Goal: Navigation & Orientation: Find specific page/section

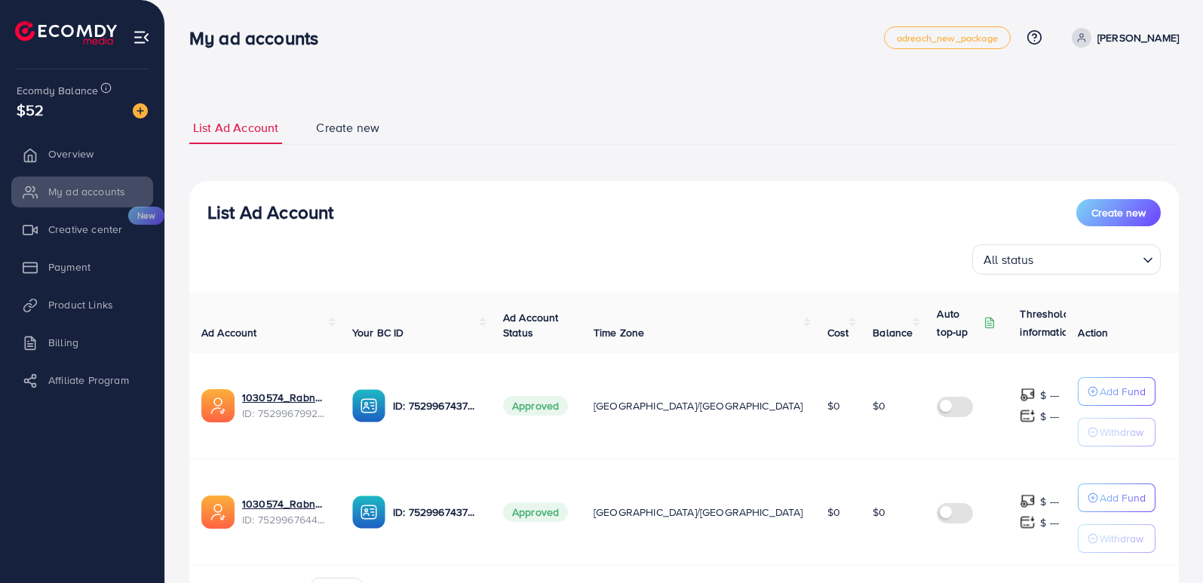
click at [87, 304] on li "Product Links" at bounding box center [82, 305] width 164 height 30
click at [73, 307] on li "Product Links" at bounding box center [82, 305] width 164 height 30
click at [73, 302] on li "Product Links" at bounding box center [82, 305] width 164 height 30
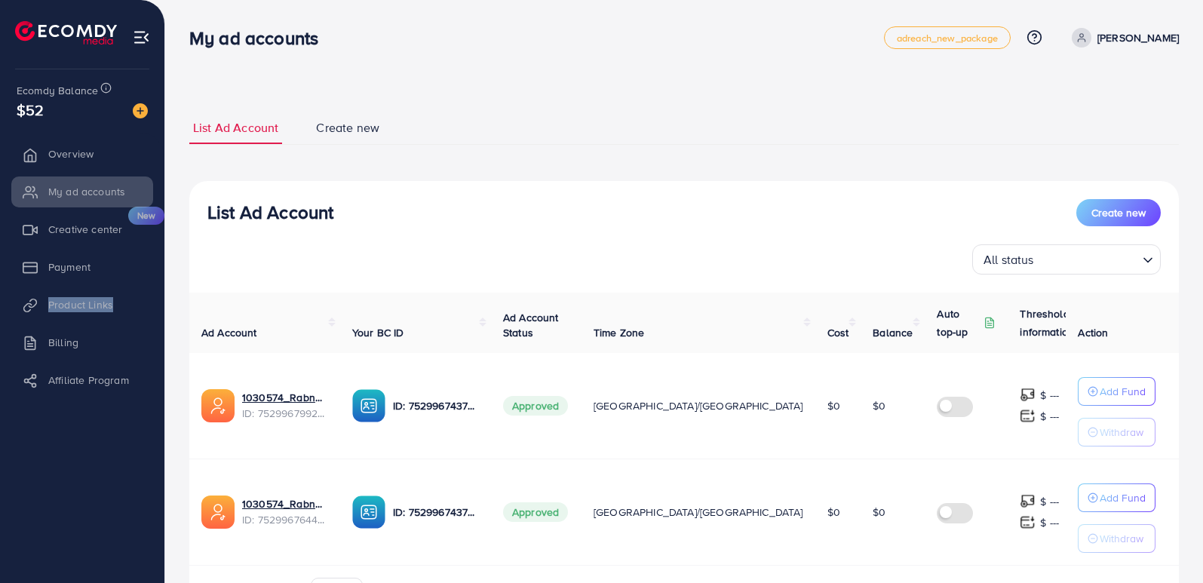
click at [73, 302] on li "Product Links" at bounding box center [82, 305] width 164 height 30
click at [490, 200] on div "List Ad Account Create new" at bounding box center [683, 212] width 953 height 27
click at [78, 304] on li "Product Links" at bounding box center [82, 305] width 164 height 30
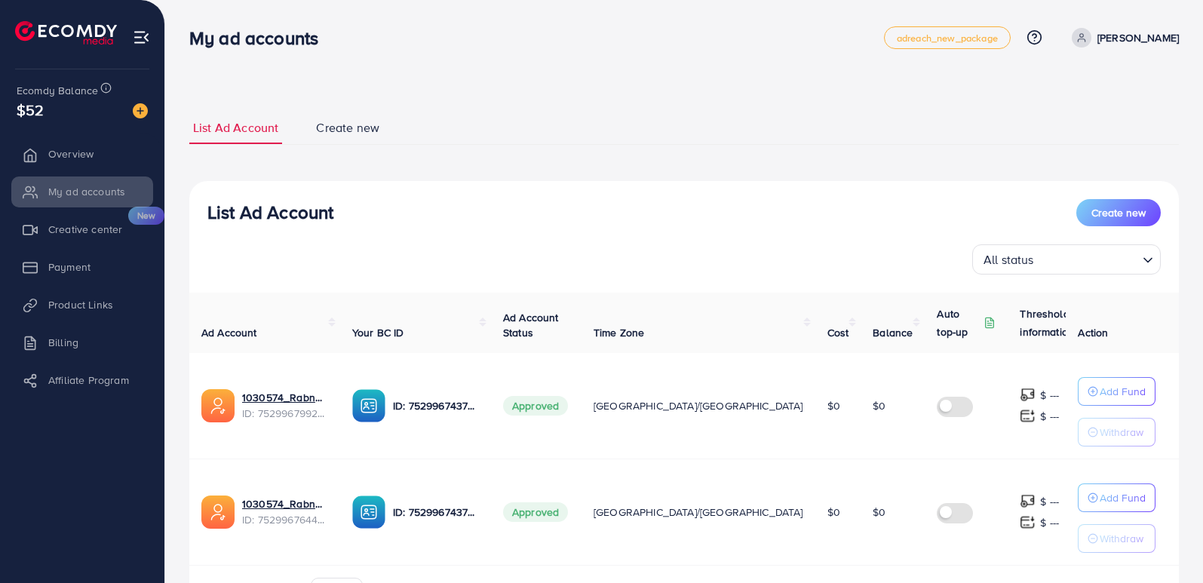
click at [80, 301] on li "Product Links" at bounding box center [82, 305] width 164 height 30
click at [76, 304] on li "Product Links" at bounding box center [82, 305] width 164 height 30
click at [94, 304] on li "Product Links" at bounding box center [82, 305] width 164 height 30
click at [87, 304] on li "Product Links" at bounding box center [82, 305] width 164 height 30
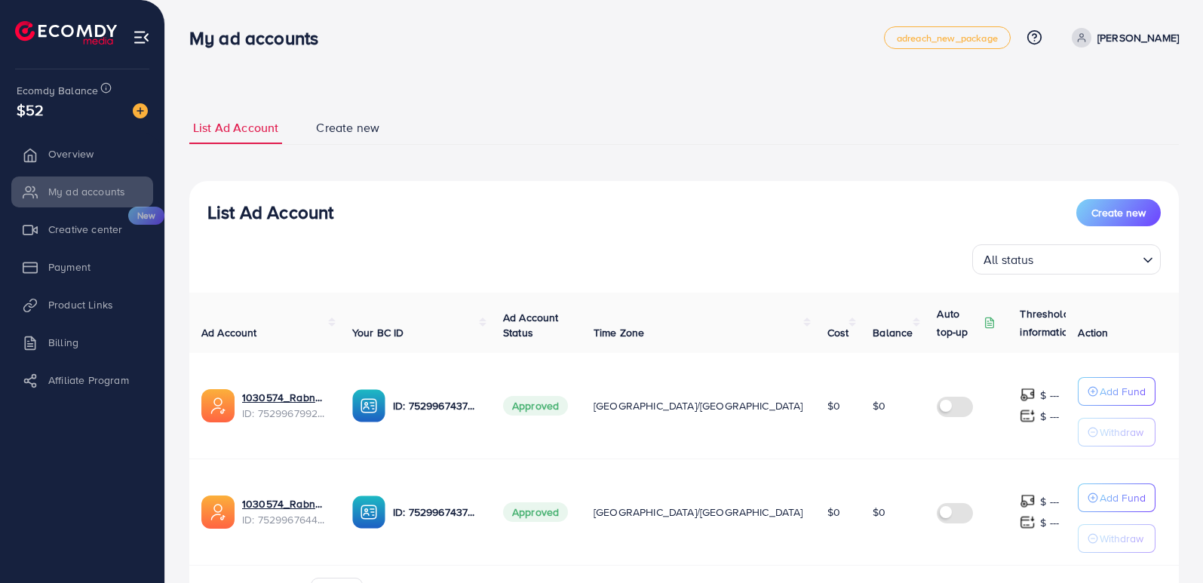
click at [84, 303] on li "Product Links" at bounding box center [82, 305] width 164 height 30
click at [60, 304] on li "Product Links" at bounding box center [82, 305] width 164 height 30
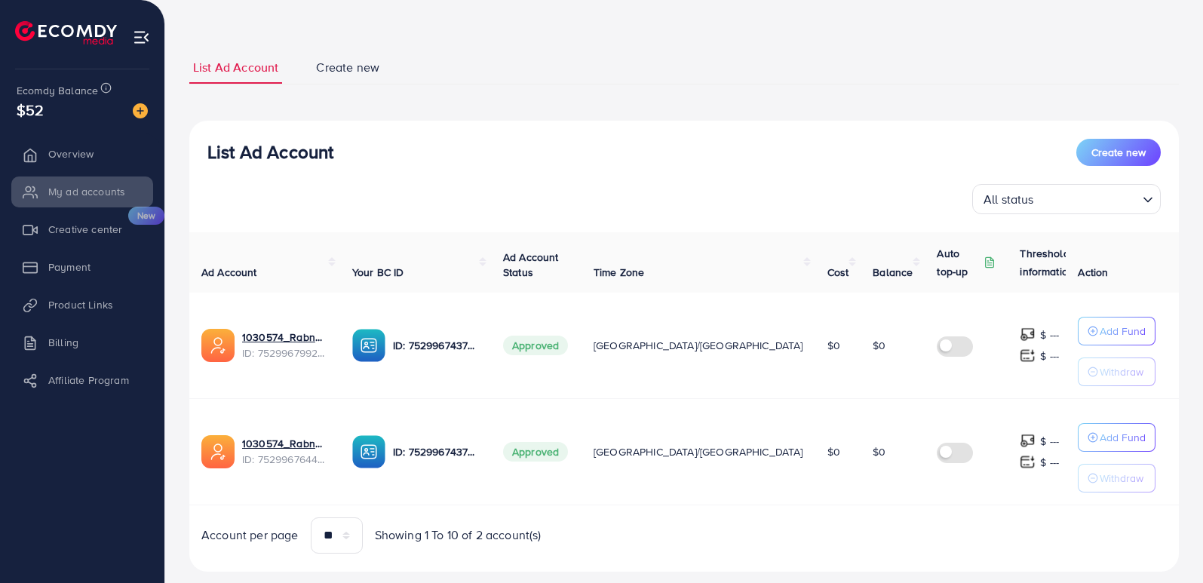
scroll to position [90, 0]
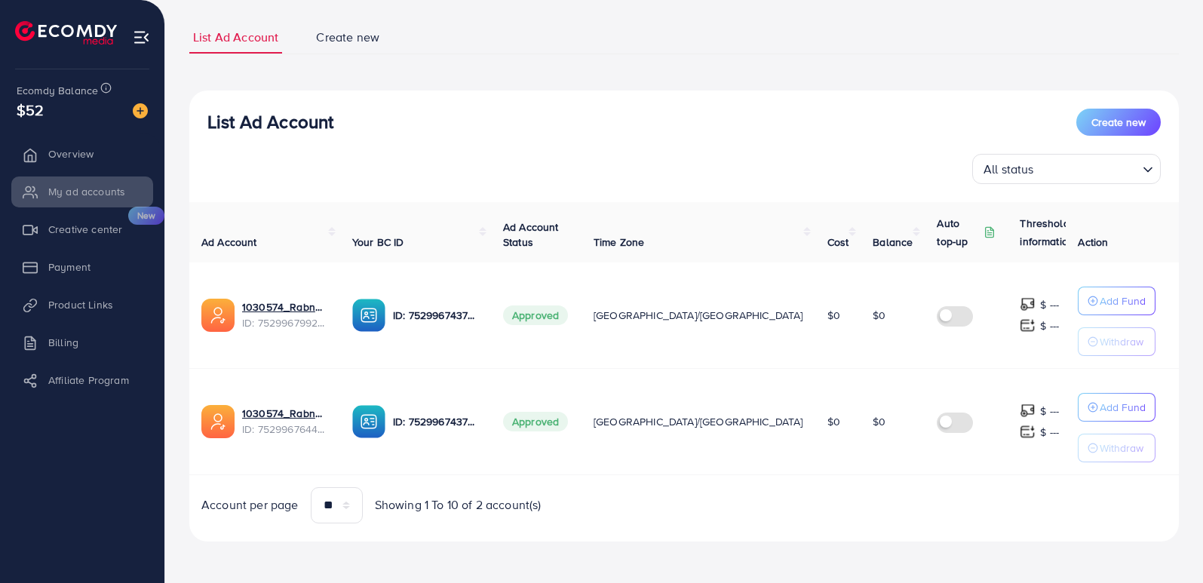
click at [74, 150] on li "Overview" at bounding box center [82, 154] width 164 height 30
